Goal: Information Seeking & Learning: Check status

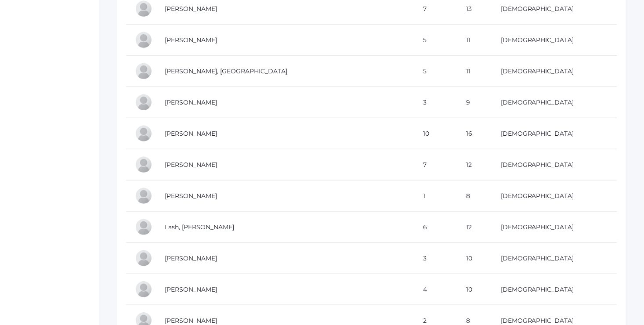
scroll to position [1985, 0]
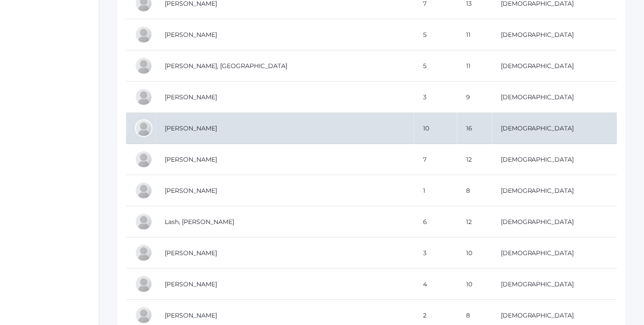
click at [259, 122] on td "[PERSON_NAME]" at bounding box center [285, 128] width 258 height 31
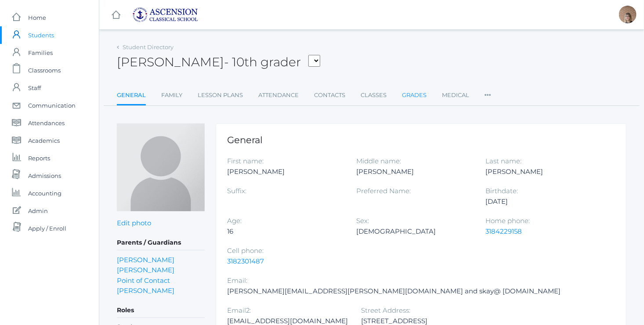
click at [416, 94] on link "Grades" at bounding box center [414, 95] width 25 height 18
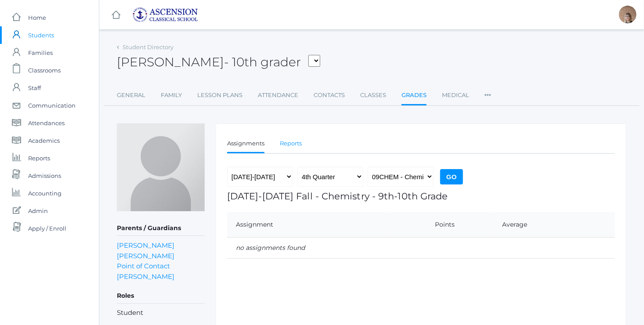
click at [290, 144] on link "Reports" at bounding box center [291, 144] width 22 height 18
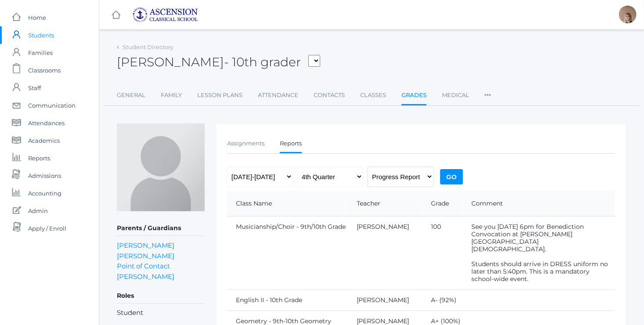
click at [412, 176] on select "Progress Report Report Card" at bounding box center [400, 177] width 66 height 20
select select "report"
click at [367, 167] on select "Progress Report Report Card" at bounding box center [400, 177] width 66 height 20
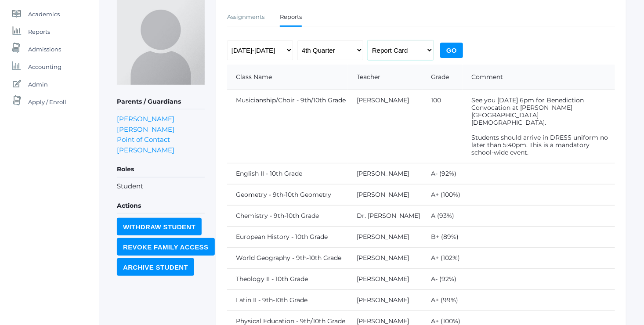
scroll to position [133, 0]
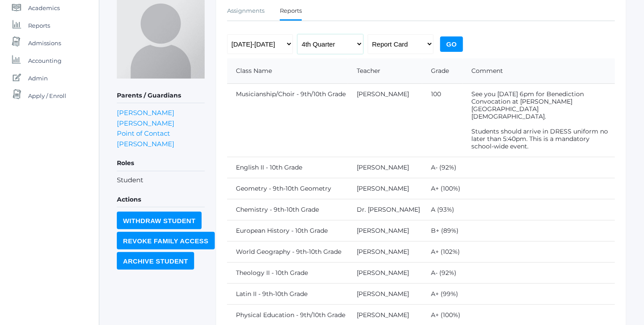
click at [353, 49] on select "1st Quarter 2nd Quarter 3rd Quarter 4th Quarter" at bounding box center [330, 44] width 66 height 20
select select "3"
click at [297, 34] on select "1st Quarter 2nd Quarter 3rd Quarter 4th Quarter" at bounding box center [330, 44] width 66 height 20
click at [449, 49] on input "Go" at bounding box center [451, 43] width 23 height 15
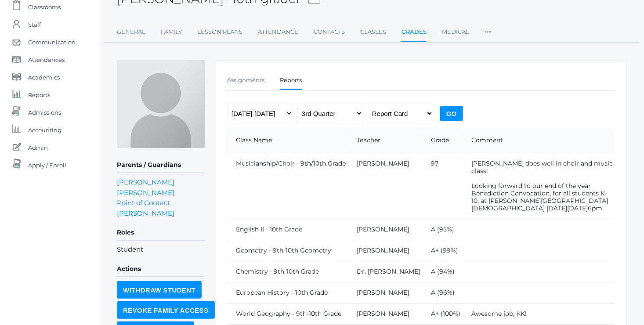
scroll to position [60, 0]
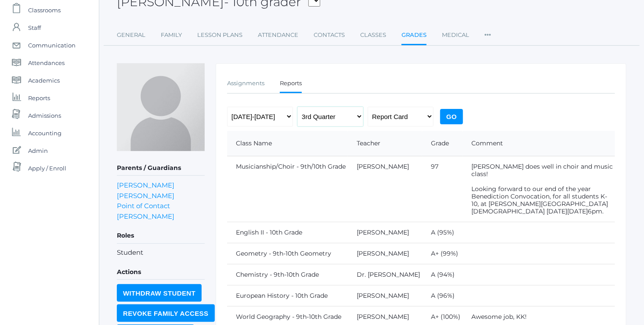
click at [353, 118] on select "1st Quarter 2nd Quarter 3rd Quarter 4th Quarter" at bounding box center [330, 117] width 66 height 20
select select "2"
click at [297, 107] on select "1st Quarter 2nd Quarter 3rd Quarter 4th Quarter" at bounding box center [330, 117] width 66 height 20
click at [450, 115] on input "Go" at bounding box center [451, 116] width 23 height 15
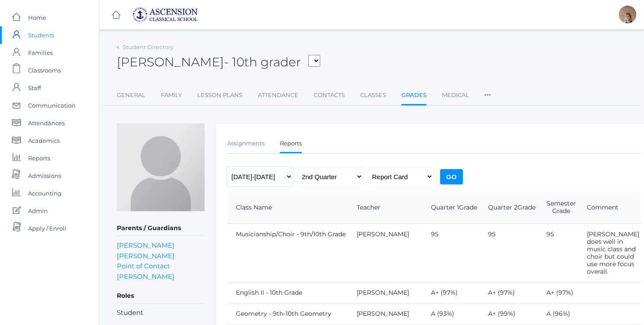
click at [278, 179] on select "2022-2023 2023-2024 2024-2025" at bounding box center [260, 177] width 66 height 20
select select "[DATE]-[DATE]"
click at [227, 167] on select "2022-2023 2023-2024 2024-2025" at bounding box center [260, 177] width 66 height 20
click at [448, 175] on input "Go" at bounding box center [451, 176] width 23 height 15
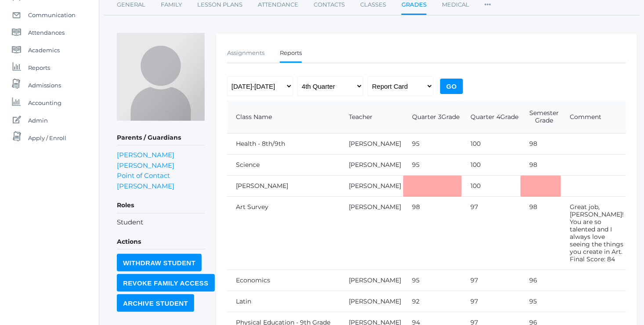
scroll to position [82, 0]
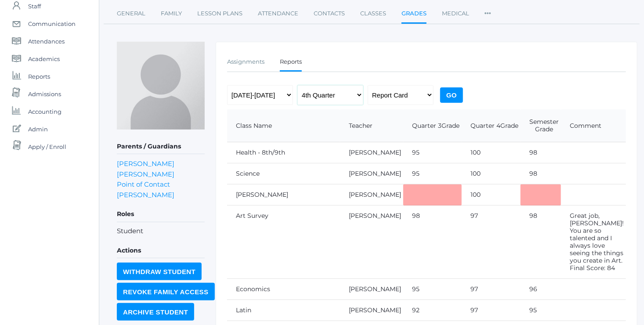
click at [343, 94] on select "1st Quarter 2nd Quarter 3rd Quarter 4th Quarter" at bounding box center [330, 95] width 66 height 20
select select "2"
click at [297, 85] on select "1st Quarter 2nd Quarter 3rd Quarter 4th Quarter" at bounding box center [330, 95] width 66 height 20
click at [446, 98] on input "Go" at bounding box center [451, 94] width 23 height 15
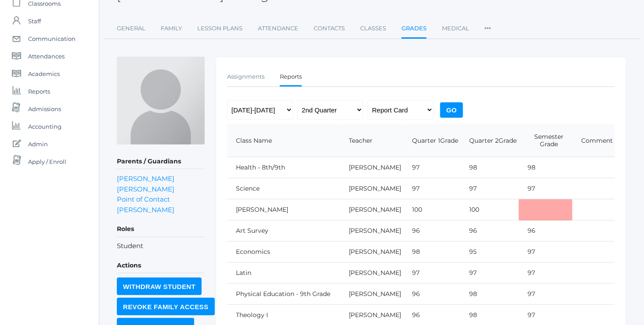
scroll to position [47, 0]
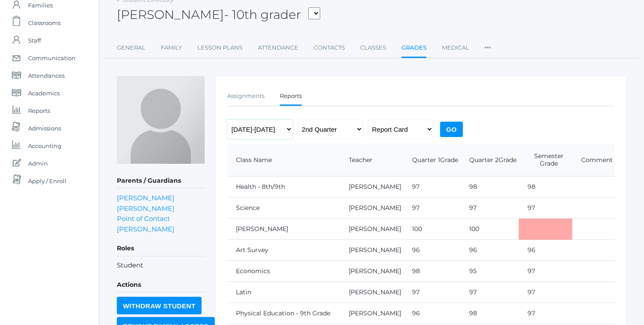
click at [289, 131] on select "2022-2023 2023-2024 2024-2025" at bounding box center [260, 129] width 66 height 20
select select "[DATE]-[DATE]"
click at [227, 119] on select "2022-2023 2023-2024 2024-2025" at bounding box center [260, 129] width 66 height 20
click at [456, 127] on input "Go" at bounding box center [451, 129] width 23 height 15
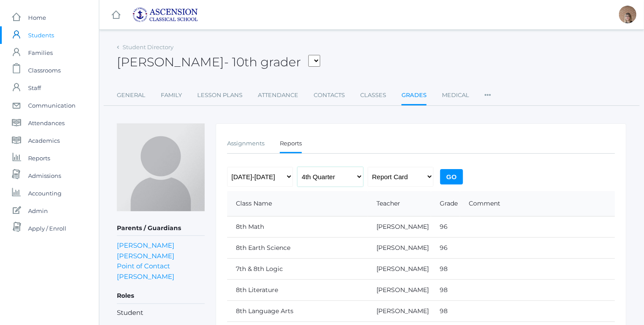
click at [346, 179] on select "1st Quarter 2nd Quarter 3rd Quarter 4th Quarter" at bounding box center [330, 177] width 66 height 20
select select "3"
click at [297, 167] on select "1st Quarter 2nd Quarter 3rd Quarter 4th Quarter" at bounding box center [330, 177] width 66 height 20
click at [457, 174] on input "Go" at bounding box center [451, 176] width 23 height 15
click at [343, 177] on select "1st Quarter 2nd Quarter 3rd Quarter 4th Quarter" at bounding box center [330, 177] width 66 height 20
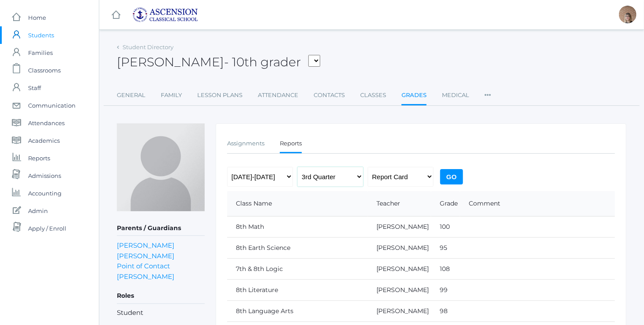
select select "2"
click at [297, 167] on select "1st Quarter 2nd Quarter 3rd Quarter 4th Quarter" at bounding box center [330, 177] width 66 height 20
click at [452, 179] on input "Go" at bounding box center [451, 176] width 23 height 15
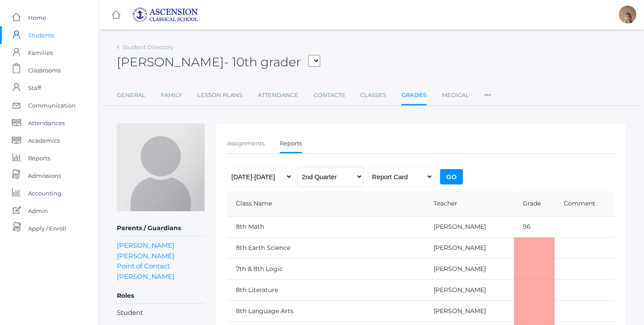
click at [348, 175] on select "1st Quarter 2nd Quarter 3rd Quarter 4th Quarter" at bounding box center [330, 177] width 66 height 20
select select "1"
click at [297, 167] on select "1st Quarter 2nd Quarter 3rd Quarter 4th Quarter" at bounding box center [330, 177] width 66 height 20
click at [451, 180] on input "Go" at bounding box center [451, 176] width 23 height 15
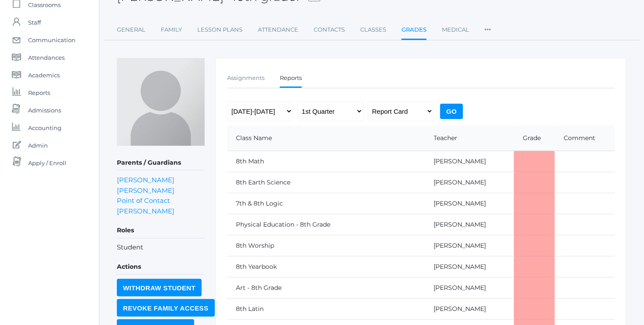
scroll to position [58, 0]
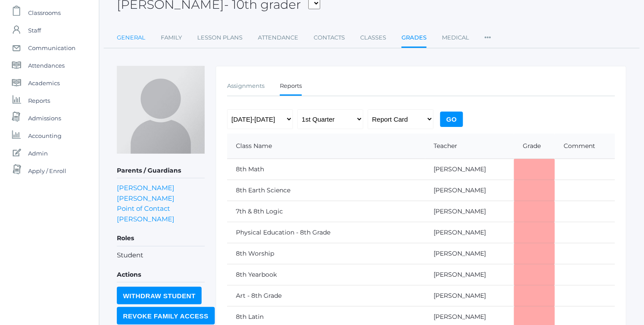
click at [130, 40] on link "General" at bounding box center [131, 38] width 29 height 18
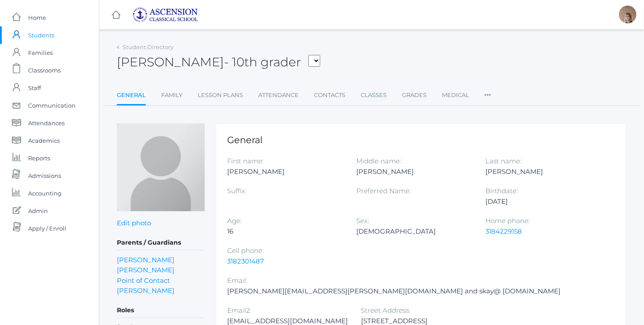
drag, startPoint x: 432, startPoint y: 288, endPoint x: 356, endPoint y: 292, distance: 76.5
click at [361, 316] on div "2020 Bridgewater Ave" at bounding box center [419, 321] width 116 height 11
copy div "2020 Bridgewater Ave"
click at [408, 216] on div "Sex: Female" at bounding box center [420, 231] width 129 height 30
click at [137, 286] on link "Point of Contact Chaudhari" at bounding box center [146, 285] width 58 height 19
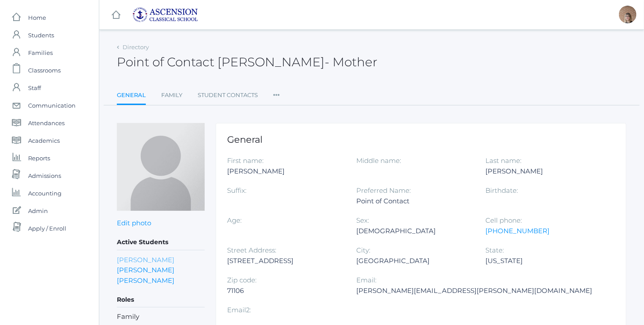
click at [130, 258] on link "Kirsten Kay" at bounding box center [146, 260] width 58 height 8
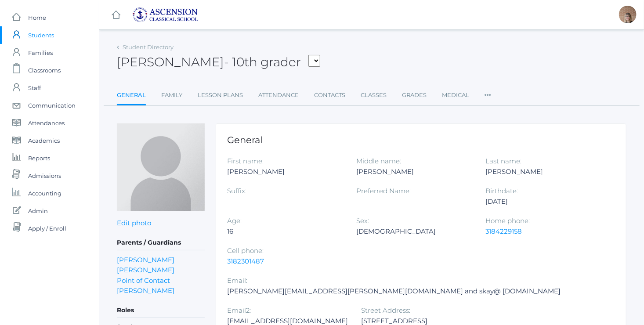
click at [308, 60] on select "Anderson, Luke Bankston, Addison Burford, Maxwell Chartier, Hudson Davis, Zy'Da…" at bounding box center [314, 61] width 12 height 12
select select "3396"
click at [308, 55] on select "Anderson, Luke Bankston, Addison Burford, Maxwell Chartier, Hudson Davis, Zy'Da…" at bounding box center [314, 61] width 12 height 12
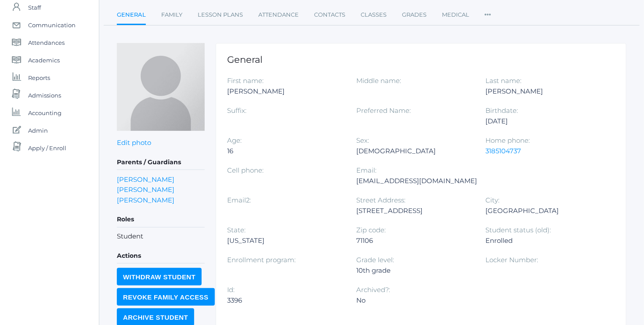
scroll to position [79, 0]
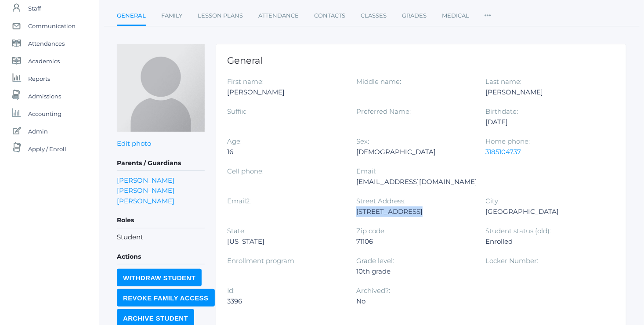
drag, startPoint x: 289, startPoint y: 210, endPoint x: 227, endPoint y: 211, distance: 62.3
click at [356, 211] on div "[STREET_ADDRESS]" at bounding box center [414, 211] width 116 height 11
copy div "[STREET_ADDRESS]"
click at [157, 180] on link "[PERSON_NAME] [PERSON_NAME]" at bounding box center [146, 185] width 58 height 19
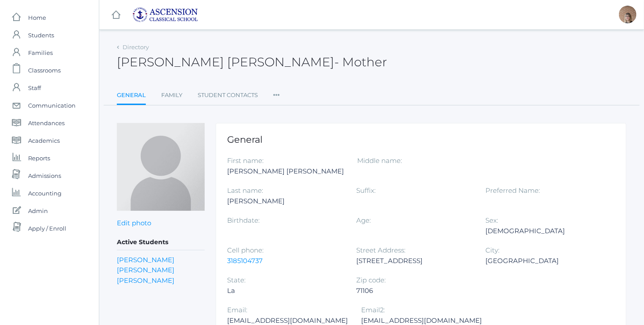
click at [134, 94] on link "General" at bounding box center [131, 95] width 29 height 19
click at [158, 262] on link "[PERSON_NAME] [PERSON_NAME]" at bounding box center [146, 265] width 58 height 19
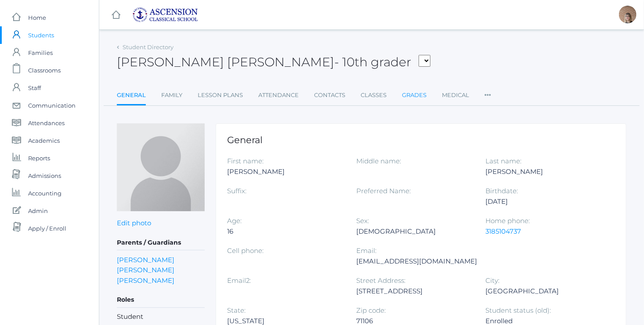
click at [403, 95] on link "Grades" at bounding box center [414, 95] width 25 height 18
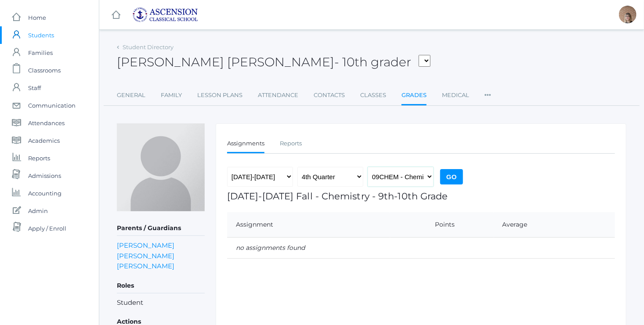
click at [424, 179] on select "09CHEM - Chemistry 9th-10th Grade English II - English II 10th Grade 09HIS - Eu…" at bounding box center [400, 177] width 66 height 20
click at [285, 143] on link "Reports" at bounding box center [291, 144] width 22 height 18
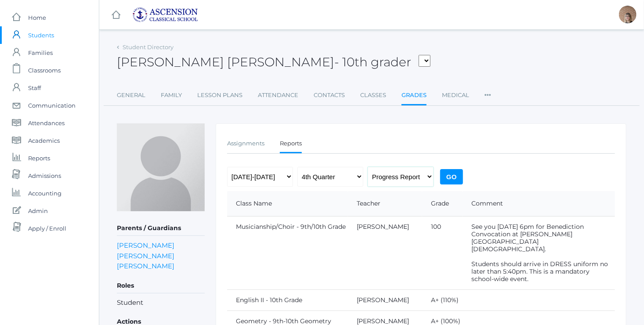
click at [419, 181] on select "Progress Report Report Card" at bounding box center [400, 177] width 66 height 20
select select "report"
click at [367, 167] on select "Progress Report Report Card" at bounding box center [400, 177] width 66 height 20
click at [448, 179] on input "Go" at bounding box center [451, 176] width 23 height 15
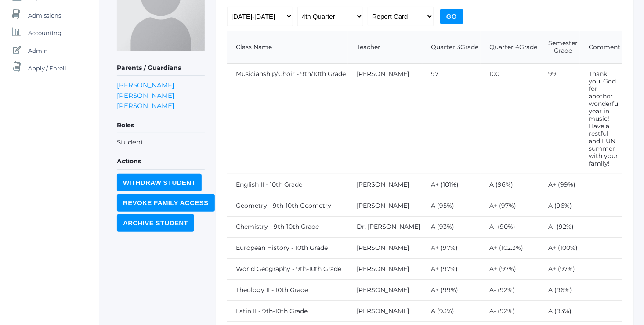
scroll to position [161, 0]
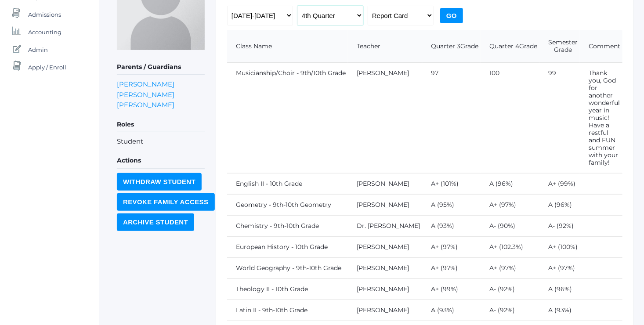
click at [356, 12] on select "1st Quarter 2nd Quarter 3rd Quarter 4th Quarter" at bounding box center [330, 16] width 66 height 20
select select "2"
click at [297, 6] on select "1st Quarter 2nd Quarter 3rd Quarter 4th Quarter" at bounding box center [330, 16] width 66 height 20
click at [450, 20] on input "Go" at bounding box center [451, 15] width 23 height 15
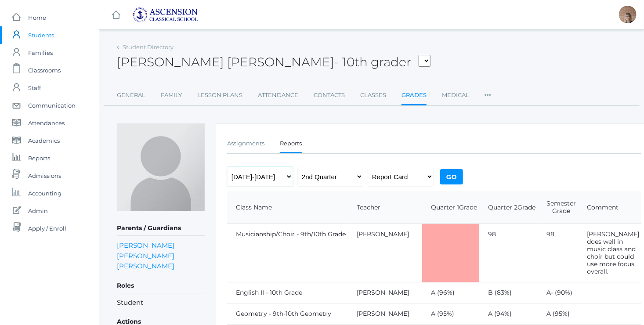
click at [279, 173] on select "[DATE]-[DATE] [DATE]-[DATE] [DATE]-[DATE]" at bounding box center [260, 177] width 66 height 20
select select "[DATE]-[DATE]"
click at [227, 167] on select "[DATE]-[DATE] [DATE]-[DATE] [DATE]-[DATE]" at bounding box center [260, 177] width 66 height 20
click at [450, 175] on input "Go" at bounding box center [451, 176] width 23 height 15
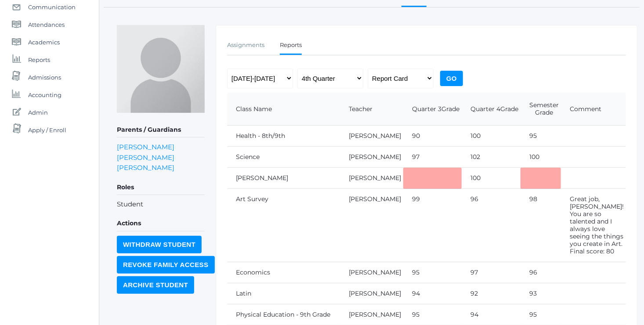
scroll to position [97, 0]
click at [423, 80] on select "Progress Report Report Card" at bounding box center [400, 79] width 66 height 20
click at [420, 86] on select "Progress Report Report Card" at bounding box center [400, 79] width 66 height 20
click at [355, 81] on select "1st Quarter 2nd Quarter 3rd Quarter 4th Quarter" at bounding box center [330, 79] width 66 height 20
click at [297, 69] on select "1st Quarter 2nd Quarter 3rd Quarter 4th Quarter" at bounding box center [330, 79] width 66 height 20
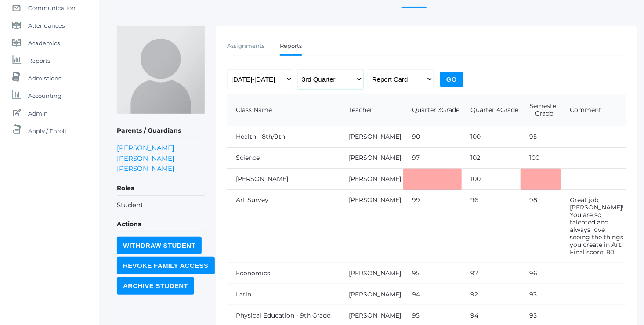
click at [349, 81] on select "1st Quarter 2nd Quarter 3rd Quarter 4th Quarter" at bounding box center [330, 79] width 66 height 20
select select "2"
click at [297, 69] on select "1st Quarter 2nd Quarter 3rd Quarter 4th Quarter" at bounding box center [330, 79] width 66 height 20
click at [448, 82] on input "Go" at bounding box center [451, 79] width 23 height 15
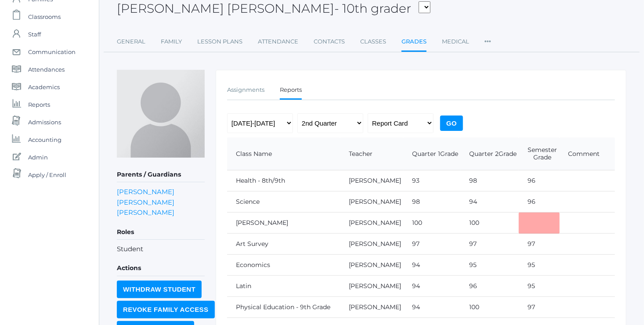
scroll to position [51, 0]
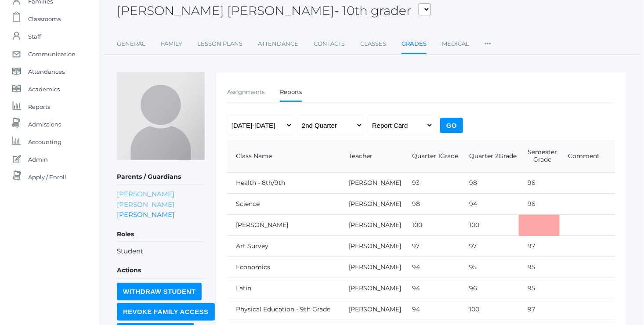
click at [151, 193] on link "[PERSON_NAME] [PERSON_NAME]" at bounding box center [146, 199] width 58 height 19
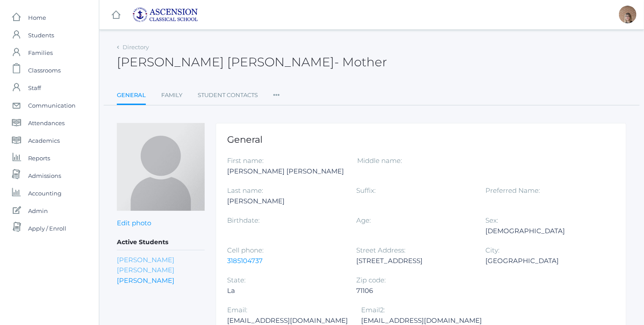
click at [160, 257] on link "[PERSON_NAME] [PERSON_NAME]" at bounding box center [146, 265] width 58 height 19
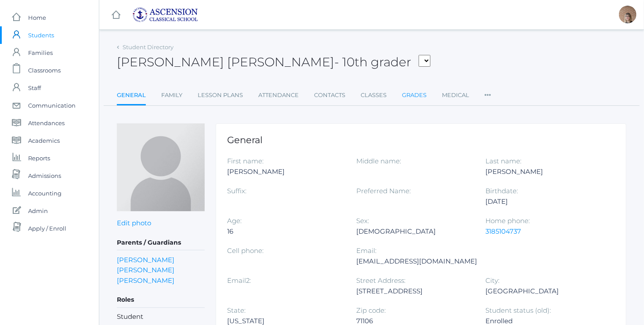
click at [417, 94] on link "Grades" at bounding box center [414, 95] width 25 height 18
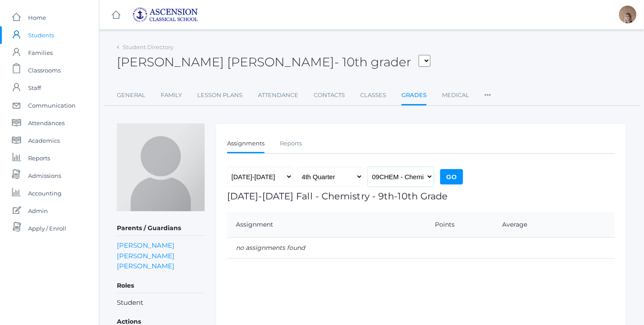
click at [389, 177] on select "09CHEM - Chemistry 9th-10th Grade English II - English II 10th Grade 09HIS - Eu…" at bounding box center [400, 177] width 66 height 20
click at [421, 176] on select "09CHEM - Chemistry 9th-10th Grade English II - English II 10th Grade 09HIS - Eu…" at bounding box center [400, 177] width 66 height 20
click at [295, 142] on link "Reports" at bounding box center [291, 144] width 22 height 18
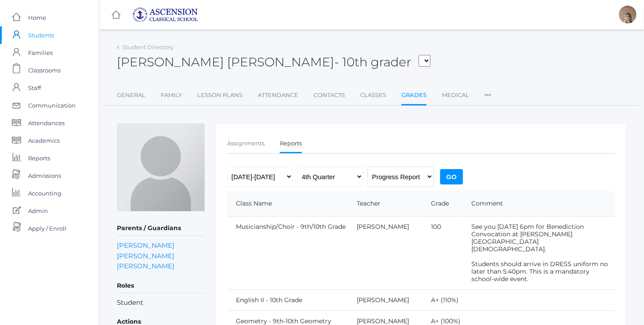
click at [389, 174] on select "Progress Report Report Card" at bounding box center [400, 177] width 66 height 20
select select "report"
click at [367, 167] on select "Progress Report Report Card" at bounding box center [400, 177] width 66 height 20
click at [324, 180] on select "1st Quarter 2nd Quarter 3rd Quarter 4th Quarter" at bounding box center [330, 177] width 66 height 20
select select "2"
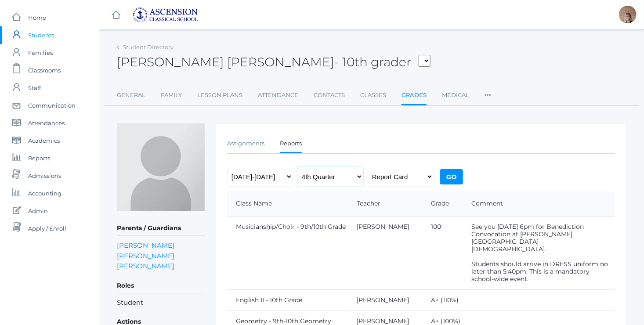
click at [297, 167] on select "1st Quarter 2nd Quarter 3rd Quarter 4th Quarter" at bounding box center [330, 177] width 66 height 20
click at [452, 170] on input "Go" at bounding box center [451, 176] width 23 height 15
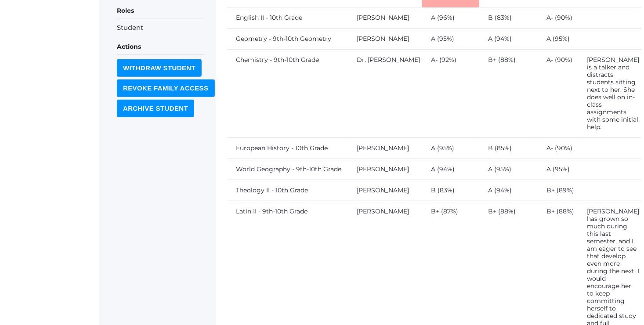
scroll to position [93, 0]
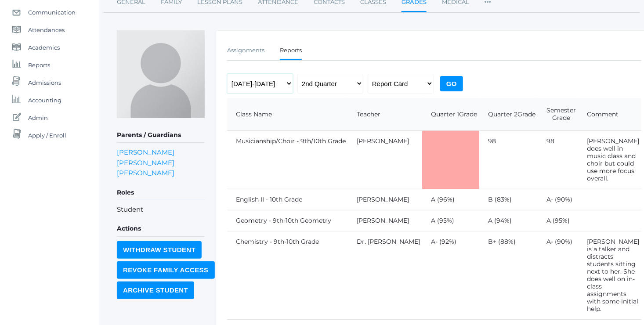
click at [279, 85] on select "2022-2023 2023-2024 2024-2025" at bounding box center [260, 84] width 66 height 20
select select "[DATE]-[DATE]"
click at [227, 74] on select "2022-2023 2023-2024 2024-2025" at bounding box center [260, 84] width 66 height 20
click at [352, 84] on select "1st Quarter 2nd Quarter 3rd Quarter 4th Quarter" at bounding box center [330, 84] width 66 height 20
select select "2"
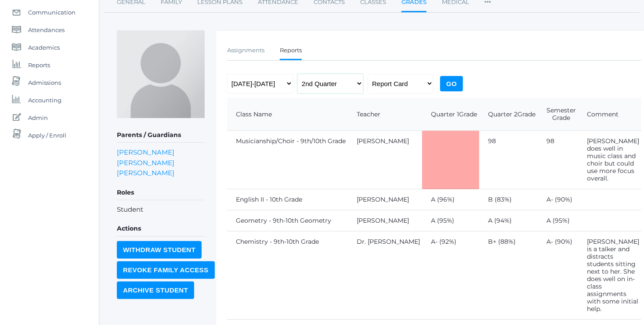
click at [297, 74] on select "1st Quarter 2nd Quarter 3rd Quarter 4th Quarter" at bounding box center [330, 84] width 66 height 20
click at [452, 80] on input "Go" at bounding box center [451, 83] width 23 height 15
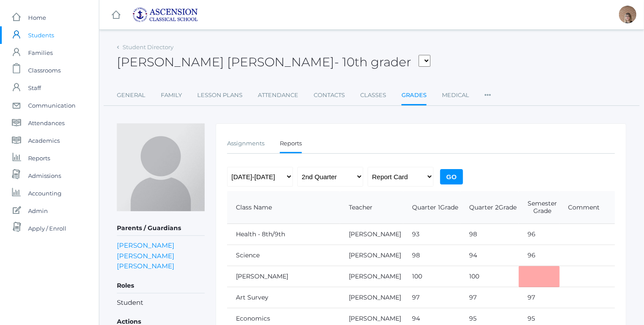
click at [418, 62] on select "Anderson, Luke Bankston, Addison Burford, Maxwell Chartier, Hudson Davis, Zy'Da…" at bounding box center [424, 61] width 12 height 12
select select "3961"
click at [418, 55] on select "Anderson, Luke Bankston, Addison Burford, Maxwell Chartier, Hudson Davis, Zy'Da…" at bounding box center [424, 61] width 12 height 12
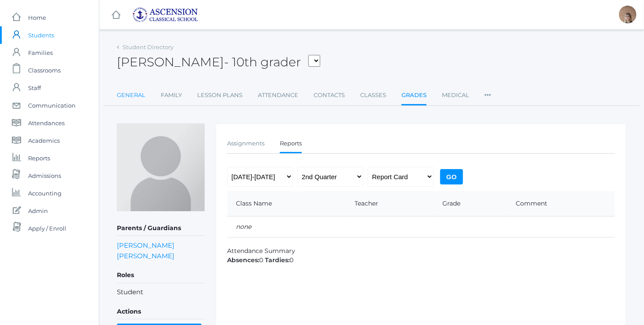
click at [123, 97] on link "General" at bounding box center [131, 95] width 29 height 18
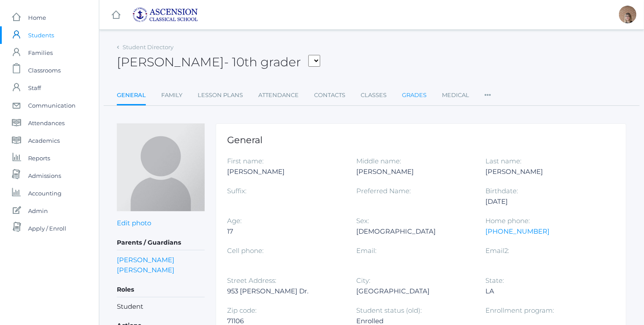
click at [411, 97] on link "Grades" at bounding box center [414, 95] width 25 height 18
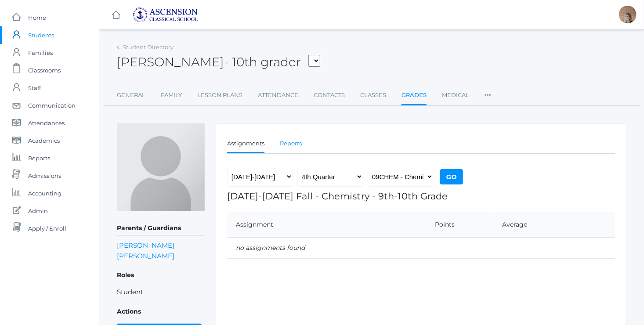
click at [285, 143] on link "Reports" at bounding box center [291, 144] width 22 height 18
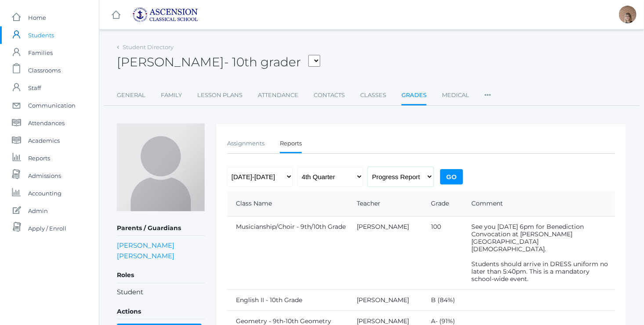
click at [420, 176] on select "Progress Report Report Card" at bounding box center [400, 177] width 66 height 20
select select "report"
click at [367, 167] on select "Progress Report Report Card" at bounding box center [400, 177] width 66 height 20
click at [454, 177] on input "Go" at bounding box center [451, 176] width 23 height 15
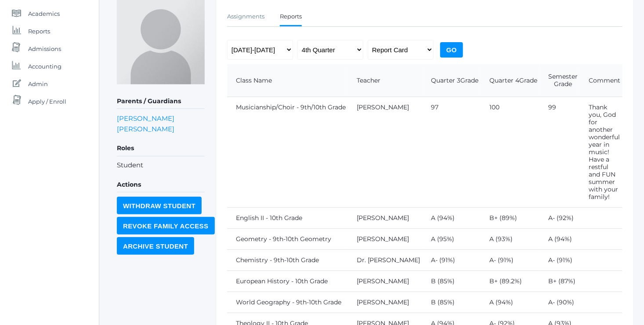
scroll to position [129, 0]
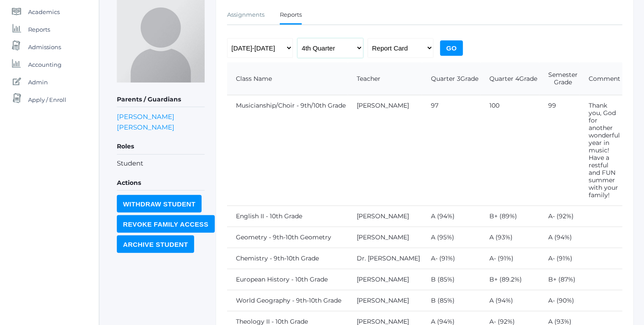
click at [352, 47] on select "1st Quarter 2nd Quarter 3rd Quarter 4th Quarter" at bounding box center [330, 48] width 66 height 20
select select "2"
click at [297, 38] on select "1st Quarter 2nd Quarter 3rd Quarter 4th Quarter" at bounding box center [330, 48] width 66 height 20
click at [451, 48] on input "Go" at bounding box center [451, 47] width 23 height 15
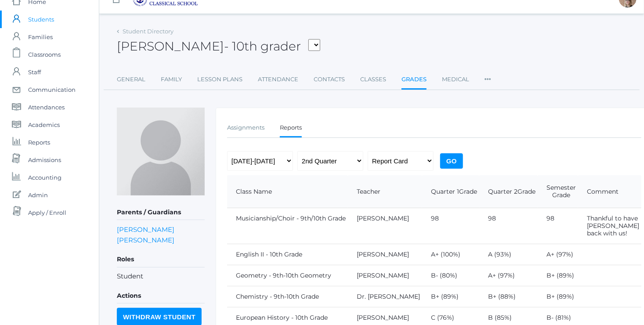
scroll to position [10, 0]
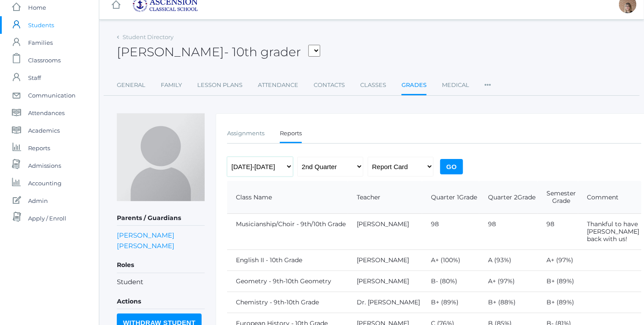
click at [285, 170] on select "2022-2023 2023-2024 2024-2025" at bounding box center [260, 167] width 66 height 20
select select "[DATE]-[DATE]"
click at [227, 157] on select "2022-2023 2023-2024 2024-2025" at bounding box center [260, 167] width 66 height 20
click at [453, 168] on input "Go" at bounding box center [451, 166] width 23 height 15
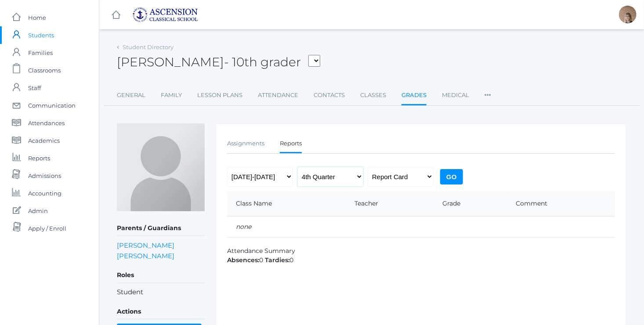
click at [353, 178] on select "1st Quarter 2nd Quarter 3rd Quarter 4th Quarter" at bounding box center [330, 177] width 66 height 20
select select "2"
click at [297, 167] on select "1st Quarter 2nd Quarter 3rd Quarter 4th Quarter" at bounding box center [330, 177] width 66 height 20
click at [457, 176] on input "Go" at bounding box center [451, 176] width 23 height 15
click at [281, 176] on select "[DATE]-[DATE] [DATE]-[DATE] [DATE]-[DATE]" at bounding box center [260, 177] width 66 height 20
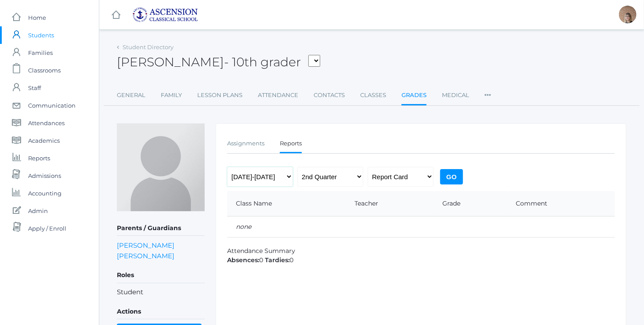
select select "[DATE]-[DATE]"
click at [227, 167] on select "[DATE]-[DATE] [DATE]-[DATE] [DATE]-[DATE]" at bounding box center [260, 177] width 66 height 20
click at [348, 180] on select "1st Quarter 2nd Quarter 3rd Quarter 4th Quarter" at bounding box center [330, 177] width 66 height 20
click at [454, 177] on input "Go" at bounding box center [451, 176] width 23 height 15
click at [351, 181] on select "1st Quarter 2nd Quarter 3rd Quarter 4th Quarter" at bounding box center [330, 177] width 66 height 20
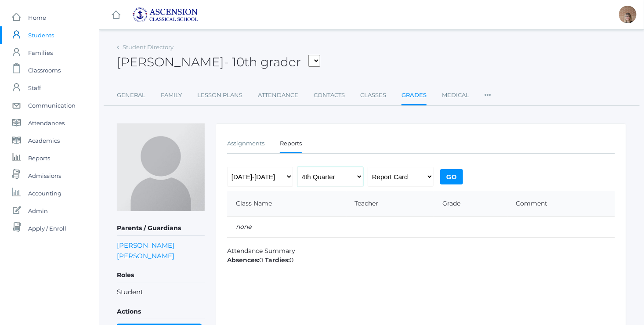
select select "2"
click at [297, 167] on select "1st Quarter 2nd Quarter 3rd Quarter 4th Quarter" at bounding box center [330, 177] width 66 height 20
click at [459, 177] on input "Go" at bounding box center [451, 176] width 23 height 15
click at [320, 56] on select "Anderson, Luke Bankston, Addison Burford, Maxwell Chartier, Hudson Davis, Zy'Da…" at bounding box center [314, 61] width 12 height 12
select select "2966"
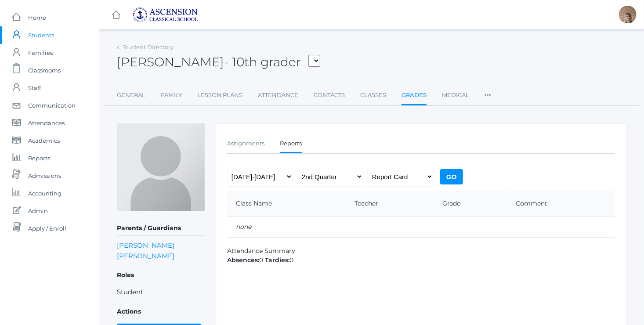
click at [316, 55] on select "Anderson, Luke Bankston, Addison Burford, Maxwell Chartier, Hudson Davis, Zy'Da…" at bounding box center [314, 61] width 12 height 12
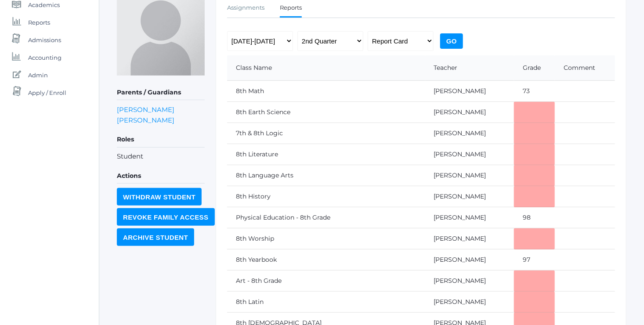
scroll to position [134, 0]
